Goal: Information Seeking & Learning: Learn about a topic

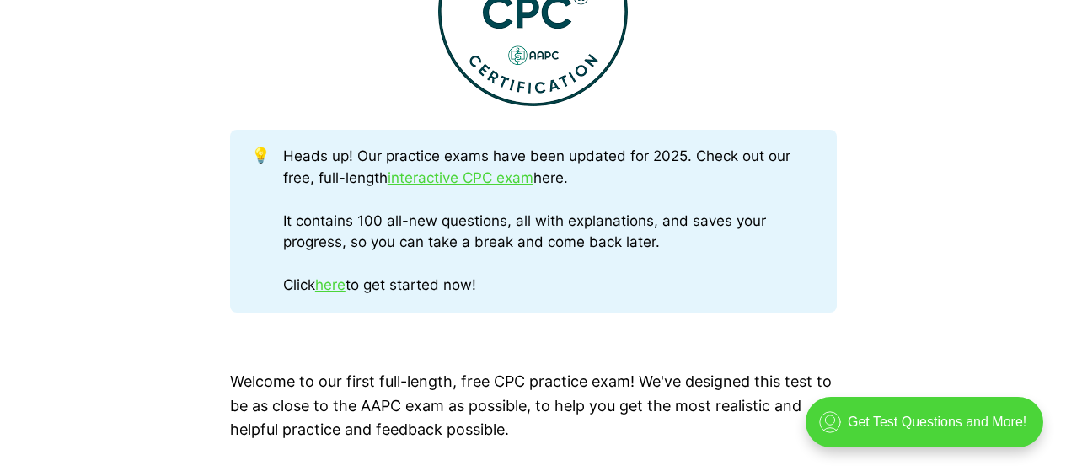
scroll to position [809, 0]
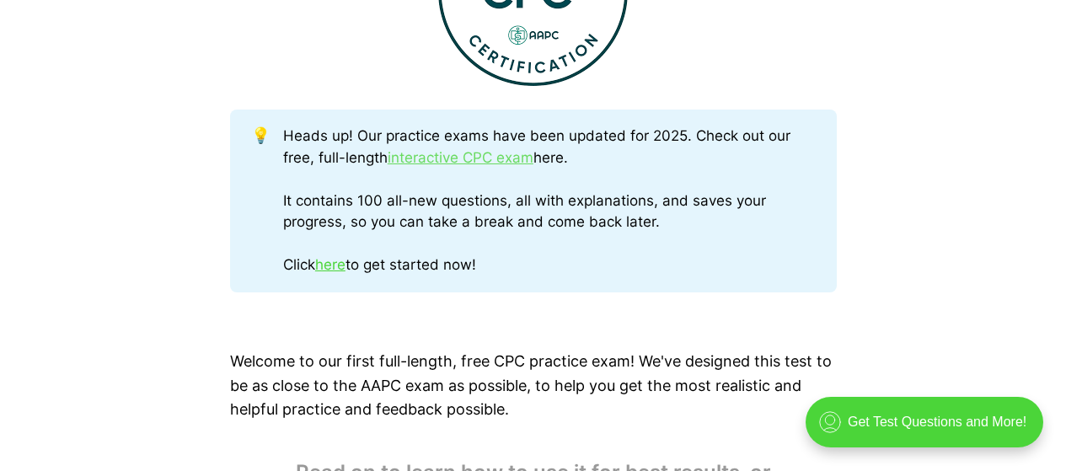
click at [424, 165] on link "interactive CPC exam" at bounding box center [461, 157] width 146 height 17
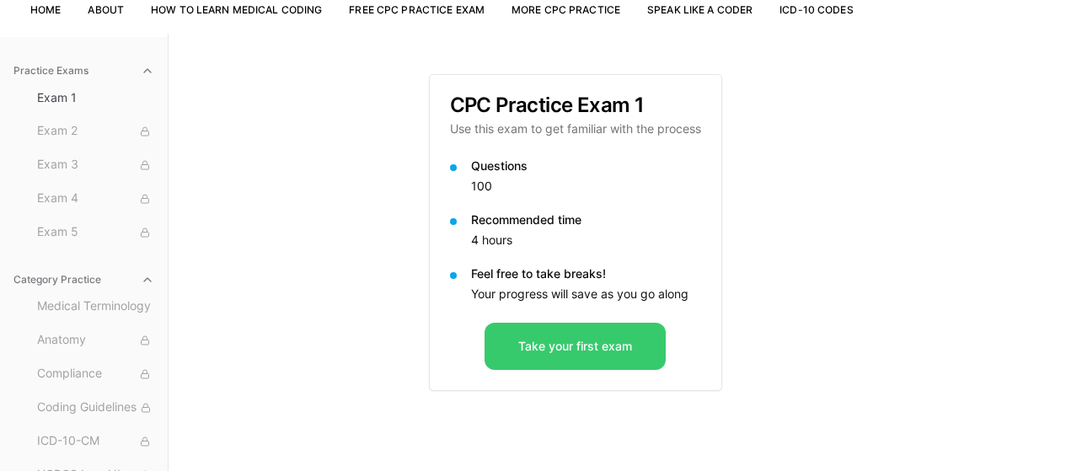
click at [558, 340] on button "Take your first exam" at bounding box center [575, 346] width 181 height 47
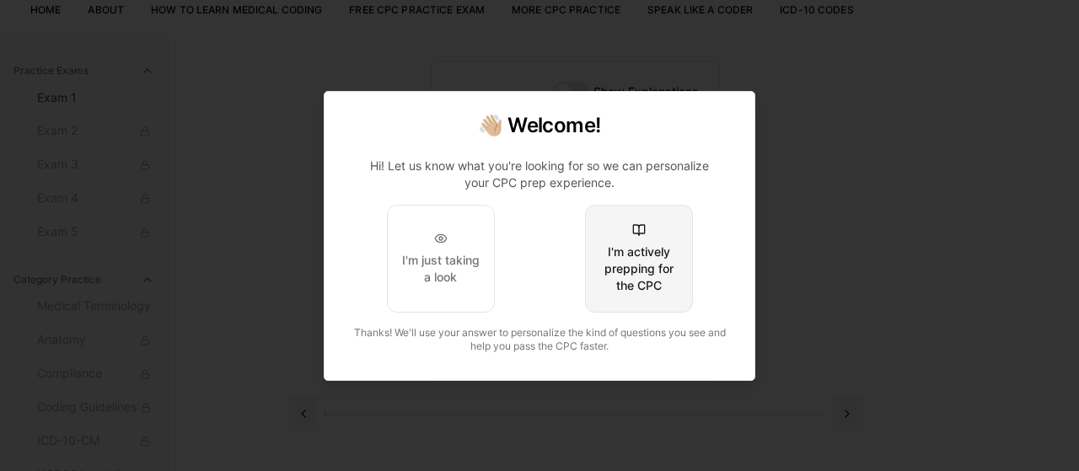
click at [633, 245] on div "I'm actively prepping for the CPC" at bounding box center [638, 269] width 79 height 51
